Goal: Transaction & Acquisition: Purchase product/service

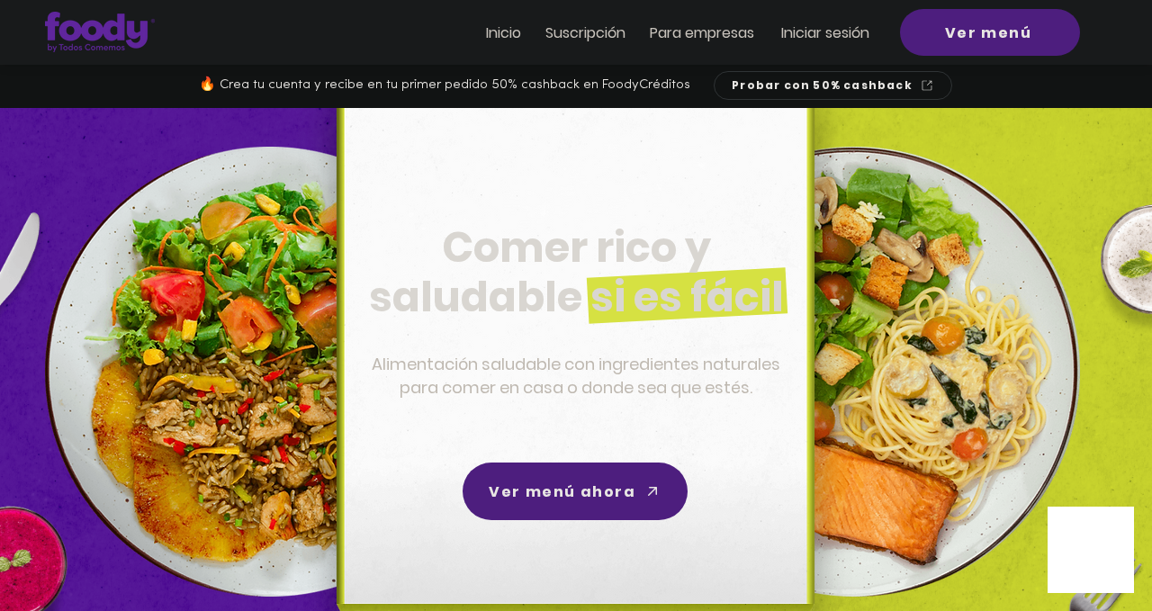
click at [688, 224] on span "Comer rico y saludable si es fácil" at bounding box center [576, 272] width 415 height 107
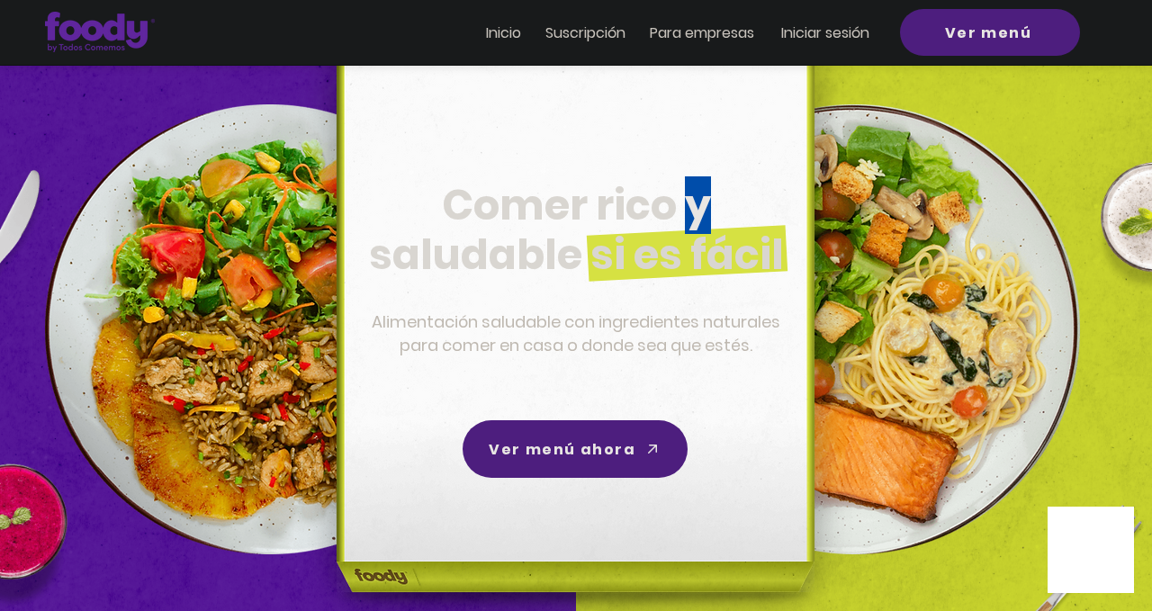
click at [688, 224] on span "Comer rico y saludable si es fácil" at bounding box center [576, 229] width 415 height 107
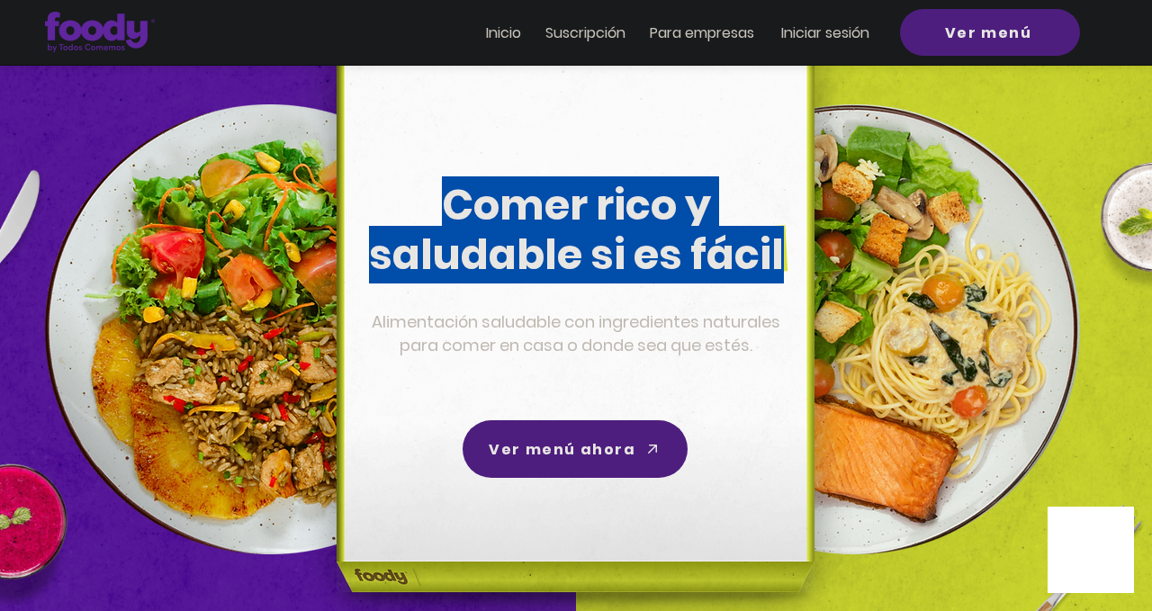
click at [688, 224] on span "Comer rico y saludable si es fácil" at bounding box center [576, 229] width 415 height 107
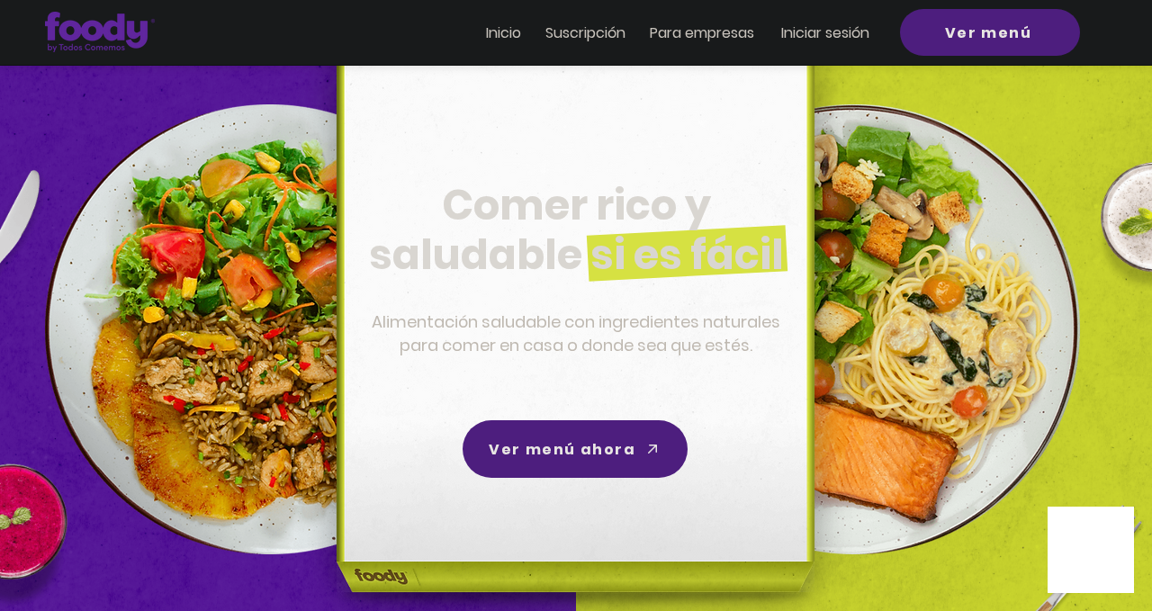
click at [707, 351] on span "Alimentación saludable con ingredientes naturales para comer en casa o donde se…" at bounding box center [576, 334] width 409 height 46
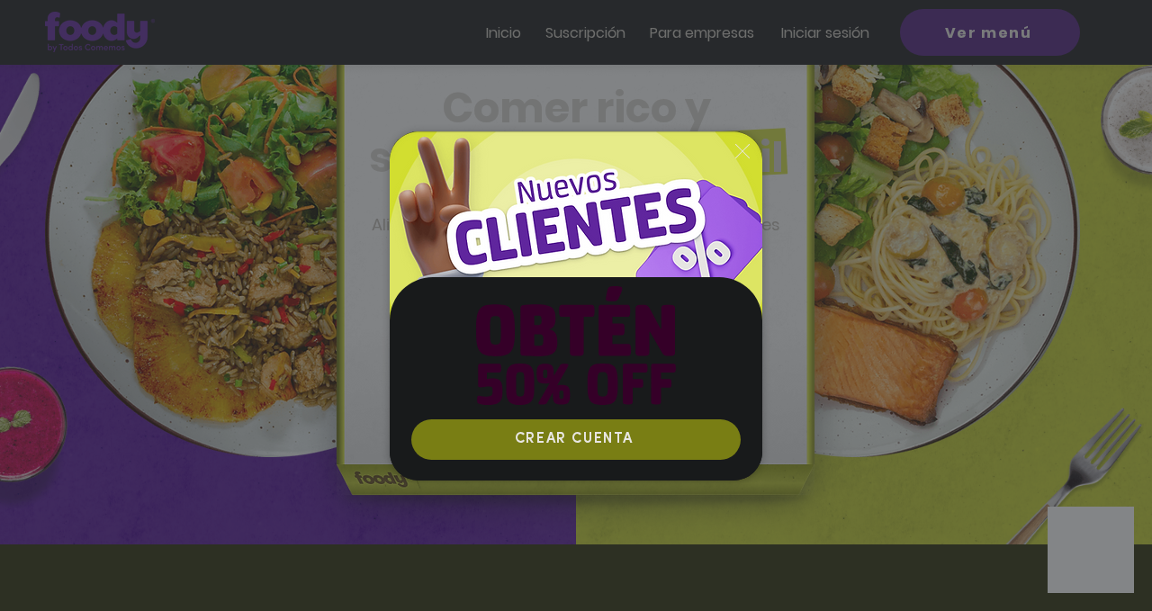
click at [903, 336] on div "Nuevos suscriptores 50% off" at bounding box center [576, 305] width 1152 height 611
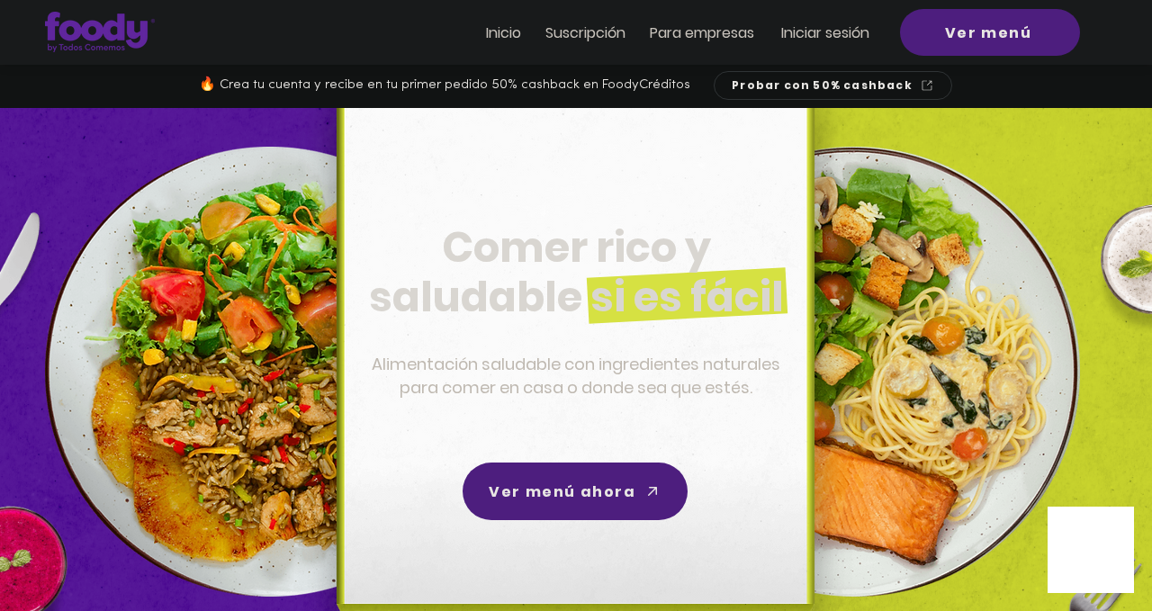
scroll to position [140, 0]
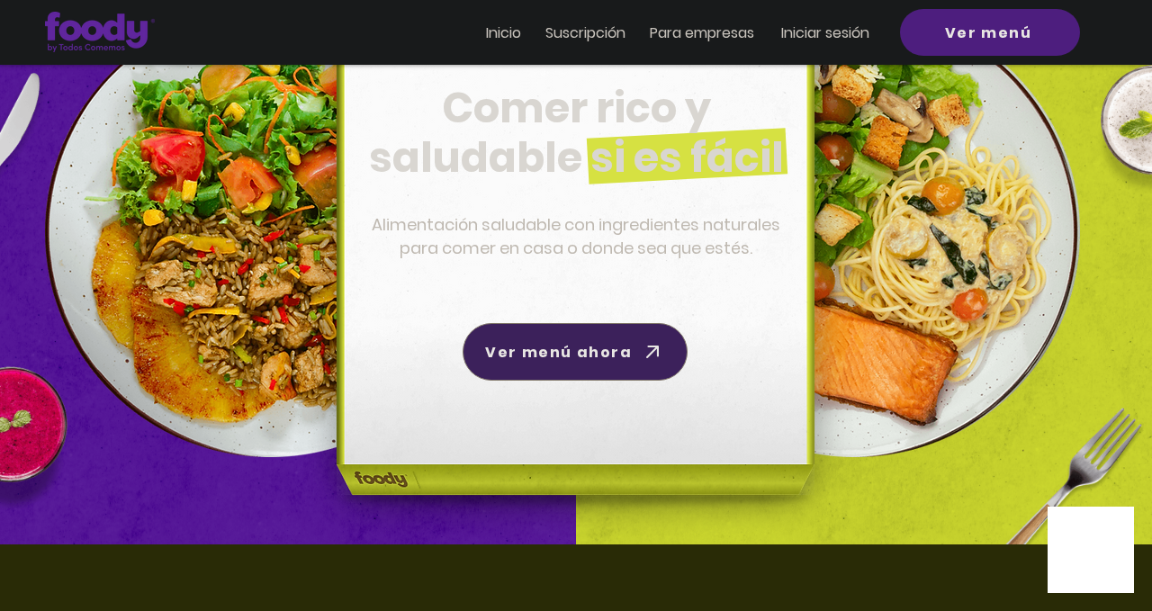
click at [641, 353] on icon "Ver menú ahora" at bounding box center [652, 351] width 25 height 25
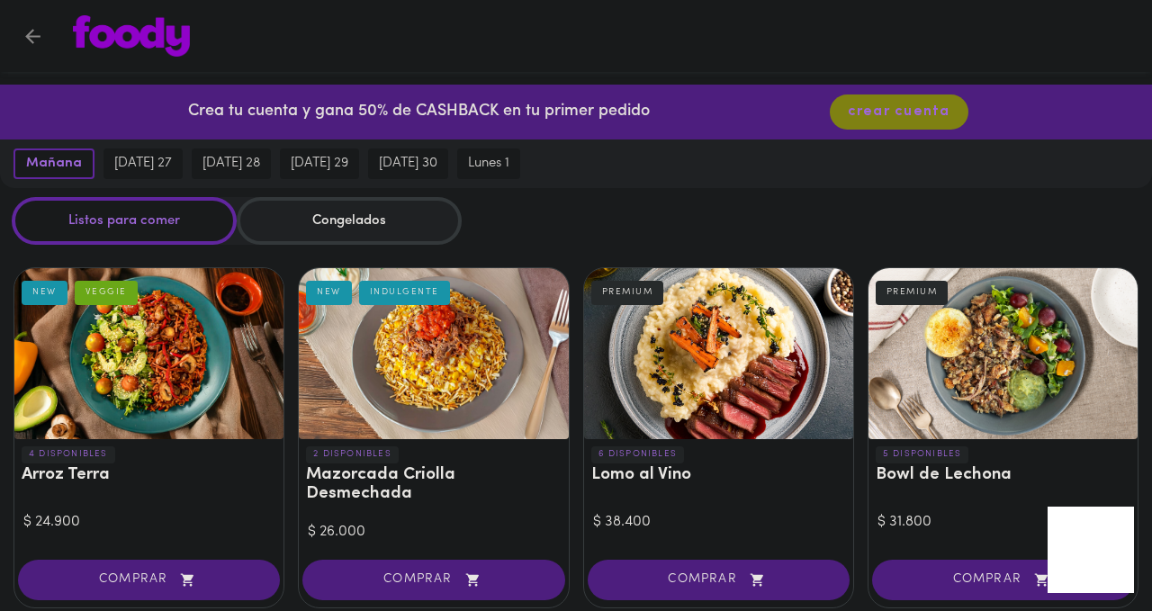
click at [306, 216] on div "Congelados" at bounding box center [349, 221] width 225 height 48
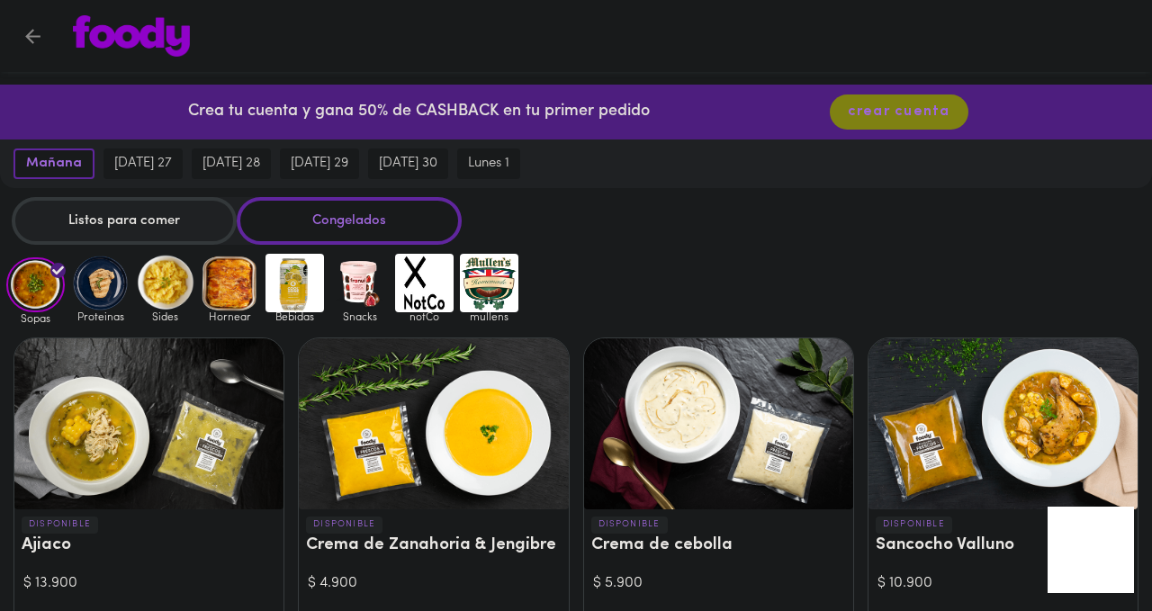
click at [138, 217] on div "Listos para comer" at bounding box center [124, 221] width 225 height 48
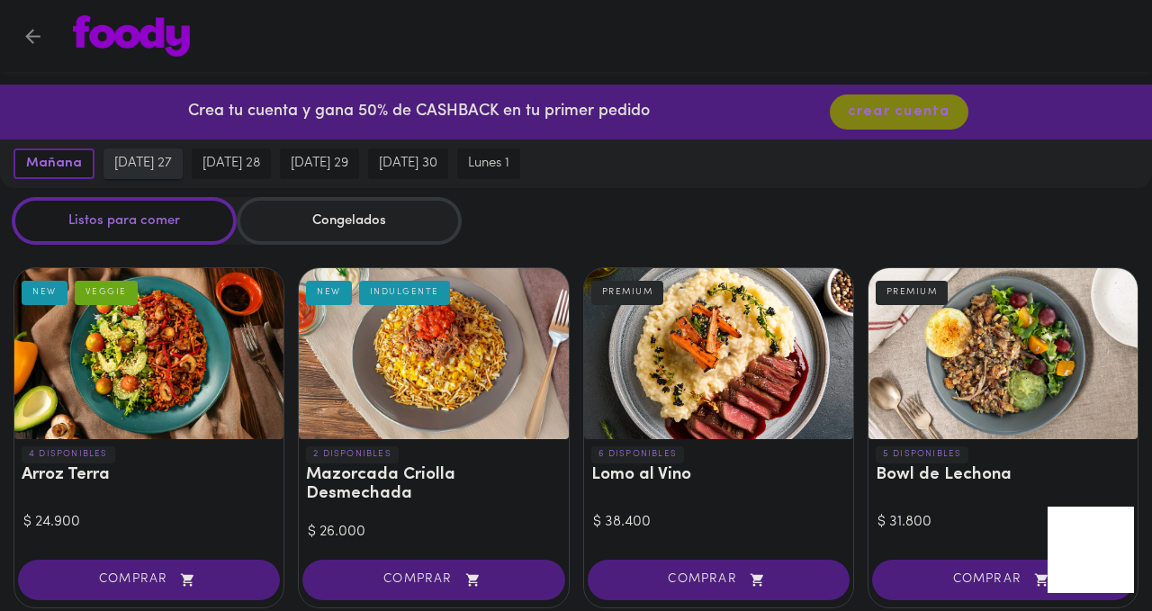
click at [164, 153] on button "[DATE] 27" at bounding box center [143, 164] width 79 height 31
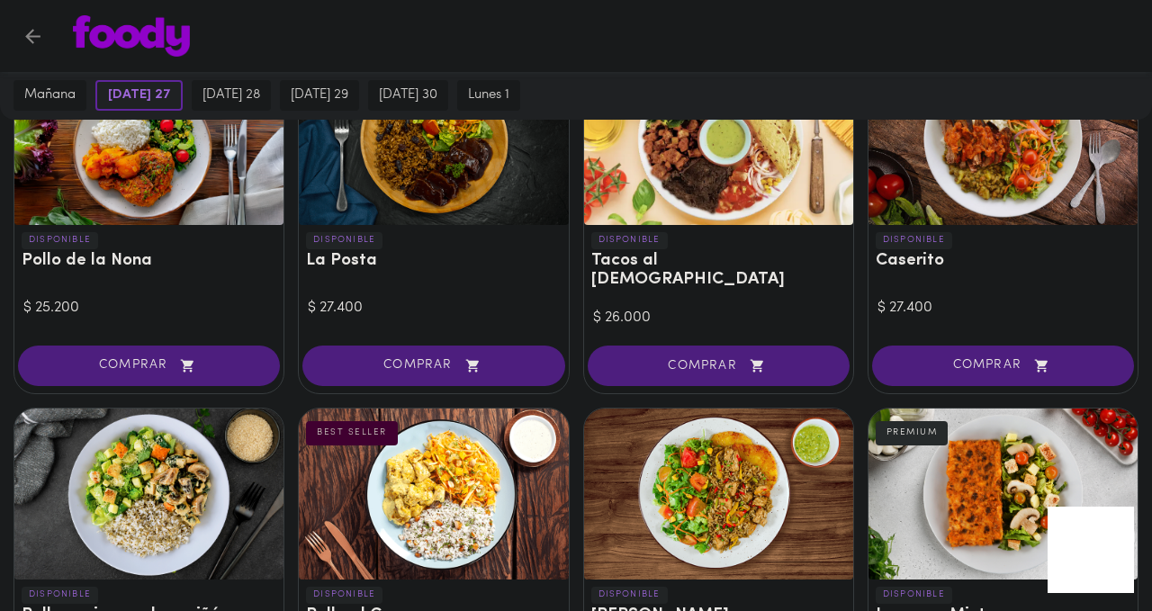
scroll to position [908, 0]
